Goal: Check status: Check status

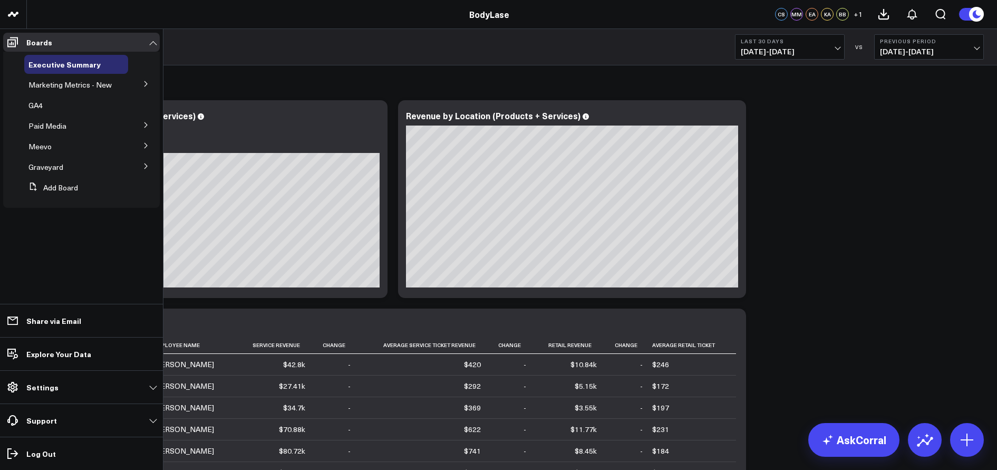
click at [140, 83] on button at bounding box center [145, 83] width 27 height 16
click at [80, 102] on span "Marketing Metrics for L10s" at bounding box center [71, 108] width 73 height 18
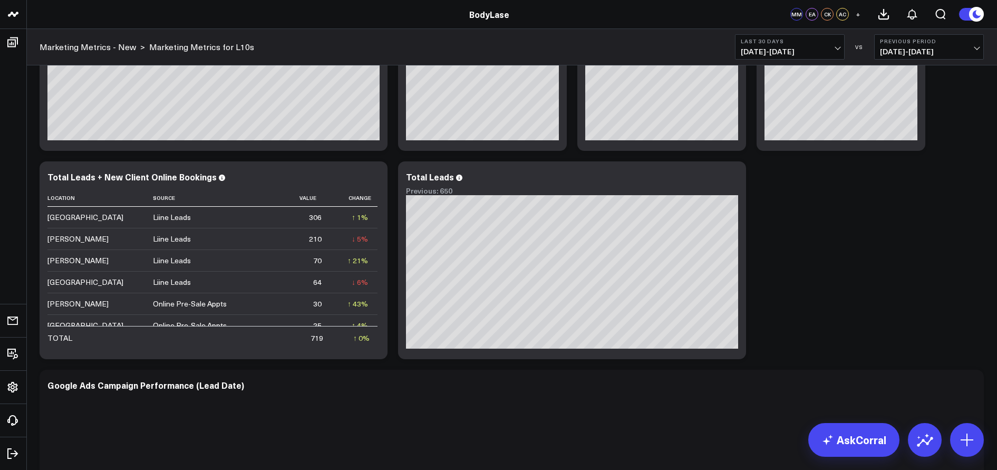
scroll to position [417, 0]
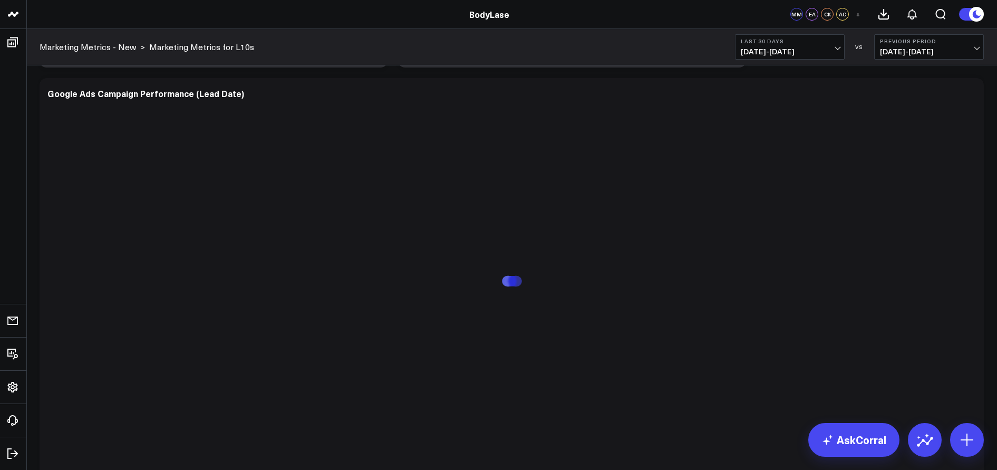
click at [815, 51] on span "07/13/25 - 08/11/25" at bounding box center [790, 51] width 98 height 8
click at [764, 332] on link "Custom Dates" at bounding box center [790, 337] width 109 height 20
select select "7"
select select "2025"
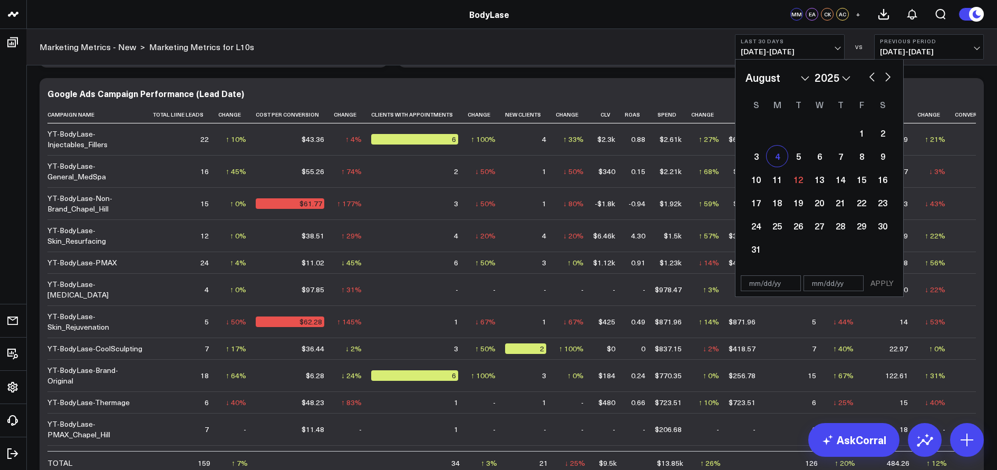
click at [777, 157] on div "4" at bounding box center [777, 156] width 21 height 21
type input "08/04/25"
select select "7"
select select "2025"
click at [759, 177] on div "10" at bounding box center [756, 179] width 21 height 21
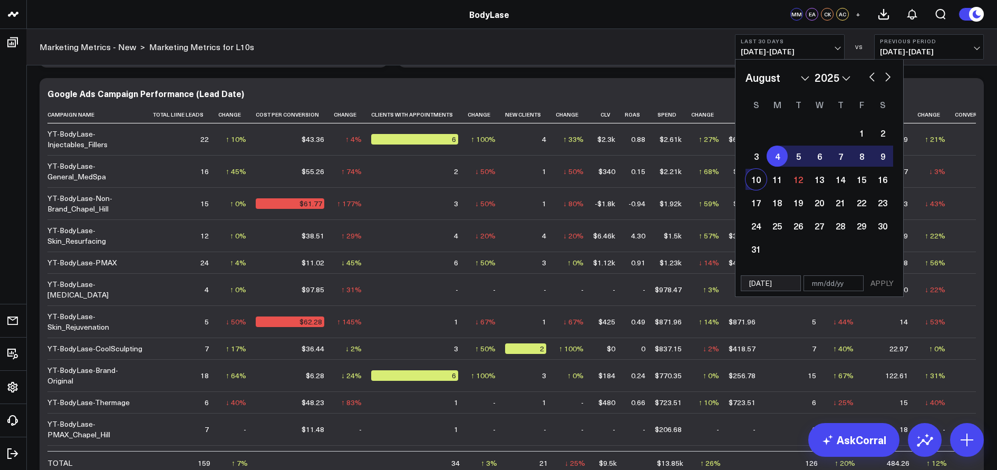
type input "08/10/25"
select select "7"
select select "2025"
click at [884, 287] on button "APPLY" at bounding box center [882, 283] width 32 height 16
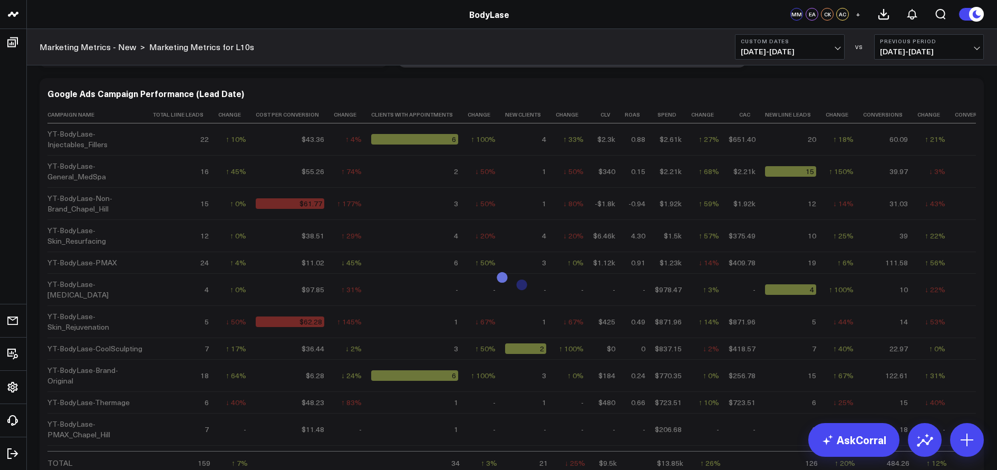
click at [970, 47] on span "07/28/25 - 08/03/25" at bounding box center [929, 51] width 98 height 8
click at [904, 130] on link "No Comparison" at bounding box center [929, 131] width 109 height 20
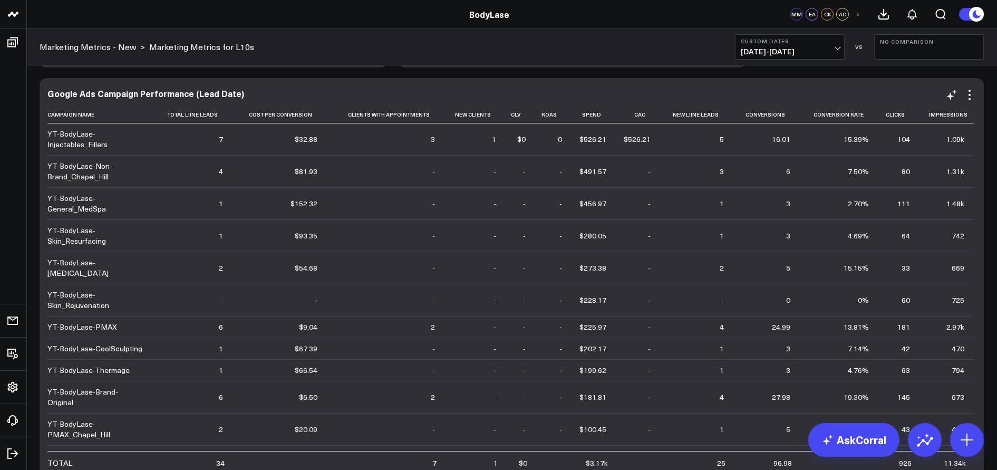
scroll to position [5, 0]
